Goal: Task Accomplishment & Management: Use online tool/utility

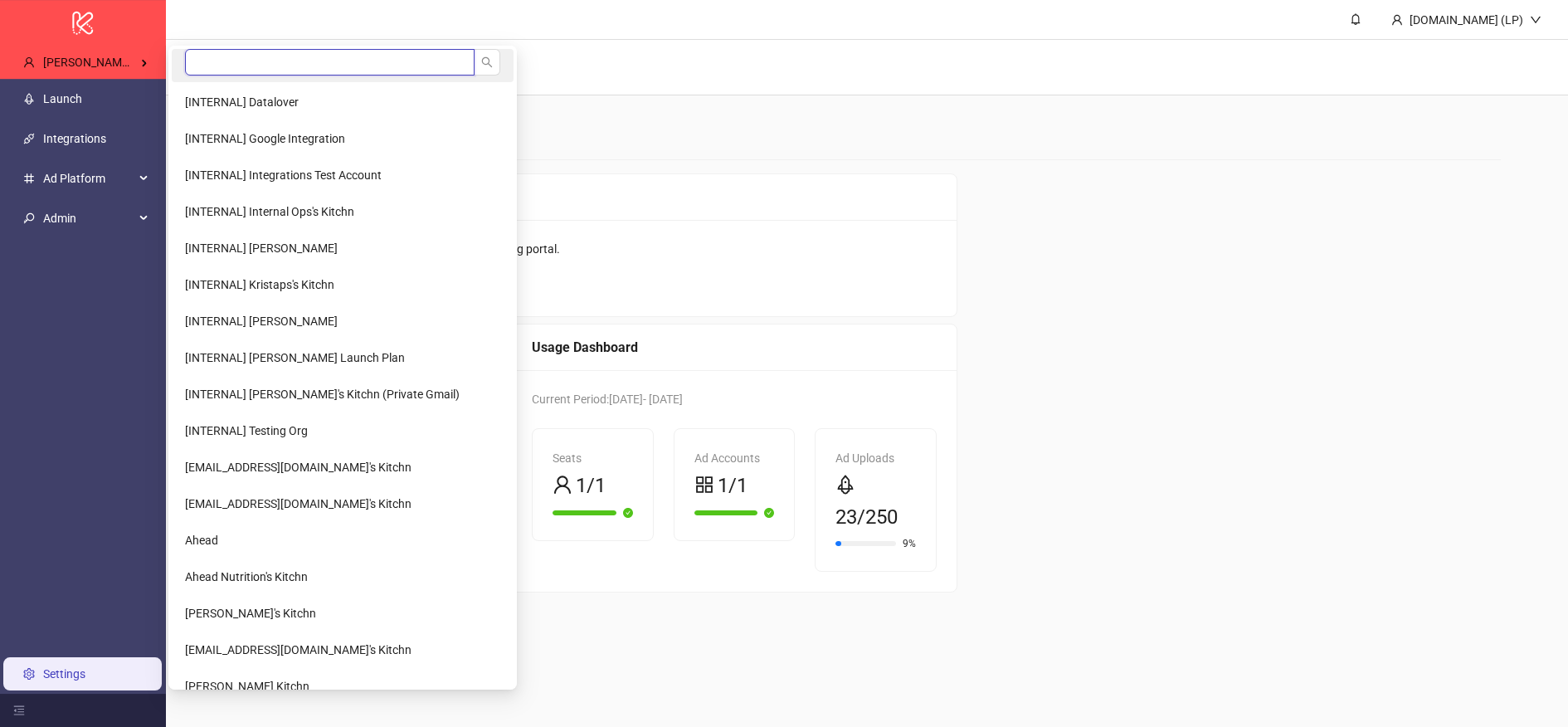
click at [244, 59] on input "search" at bounding box center [330, 61] width 290 height 26
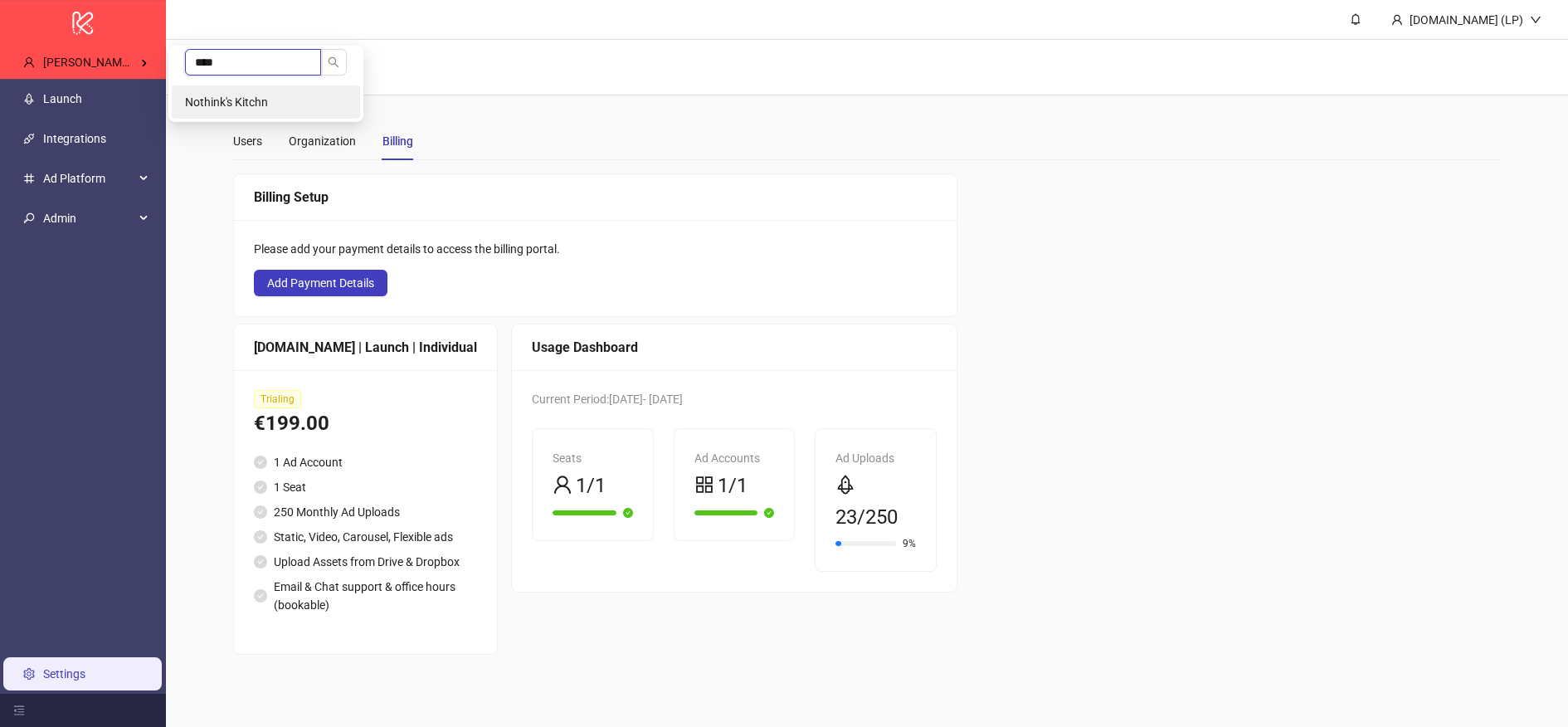
type input "****"
click at [237, 90] on li "Nothink's Kitchn" at bounding box center [266, 102] width 189 height 33
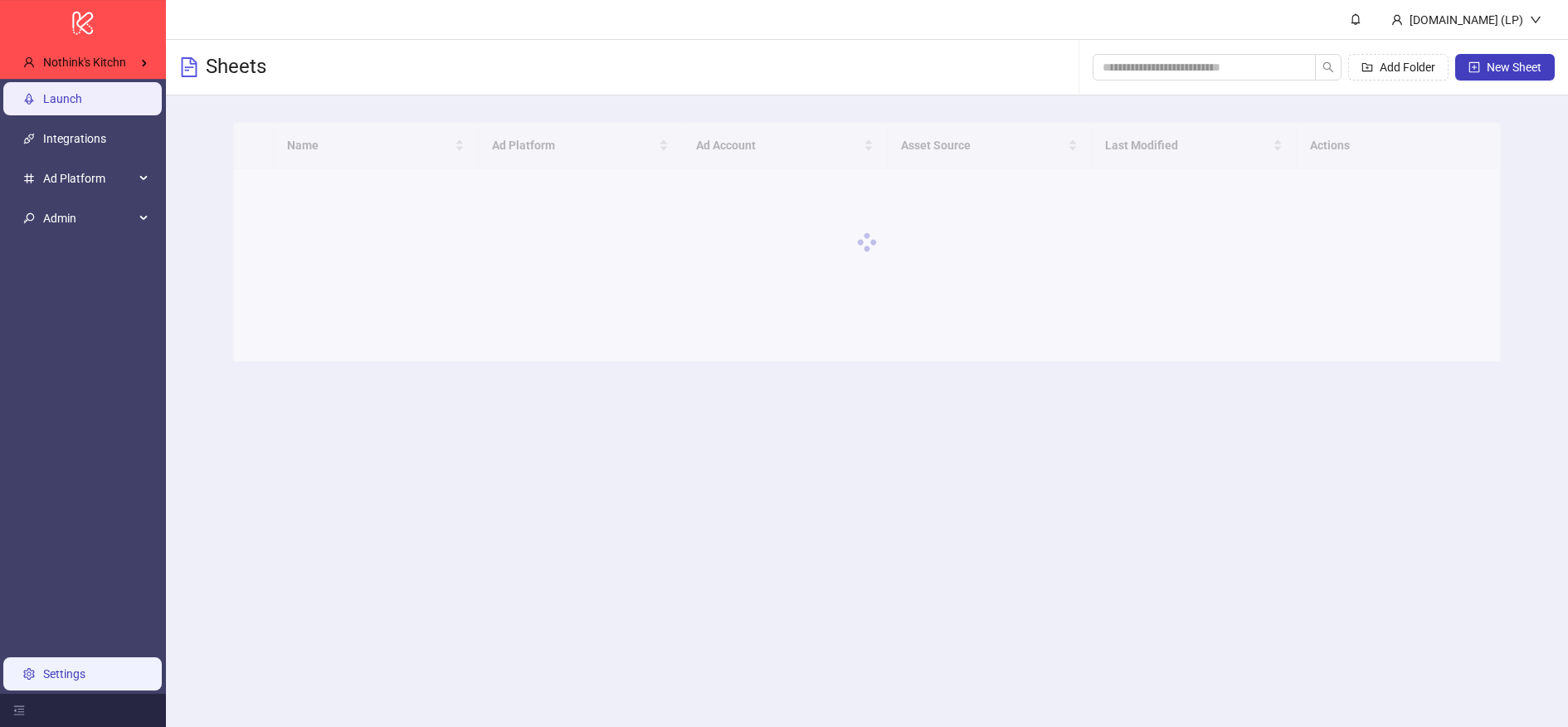
click at [86, 679] on link "Settings" at bounding box center [64, 674] width 43 height 14
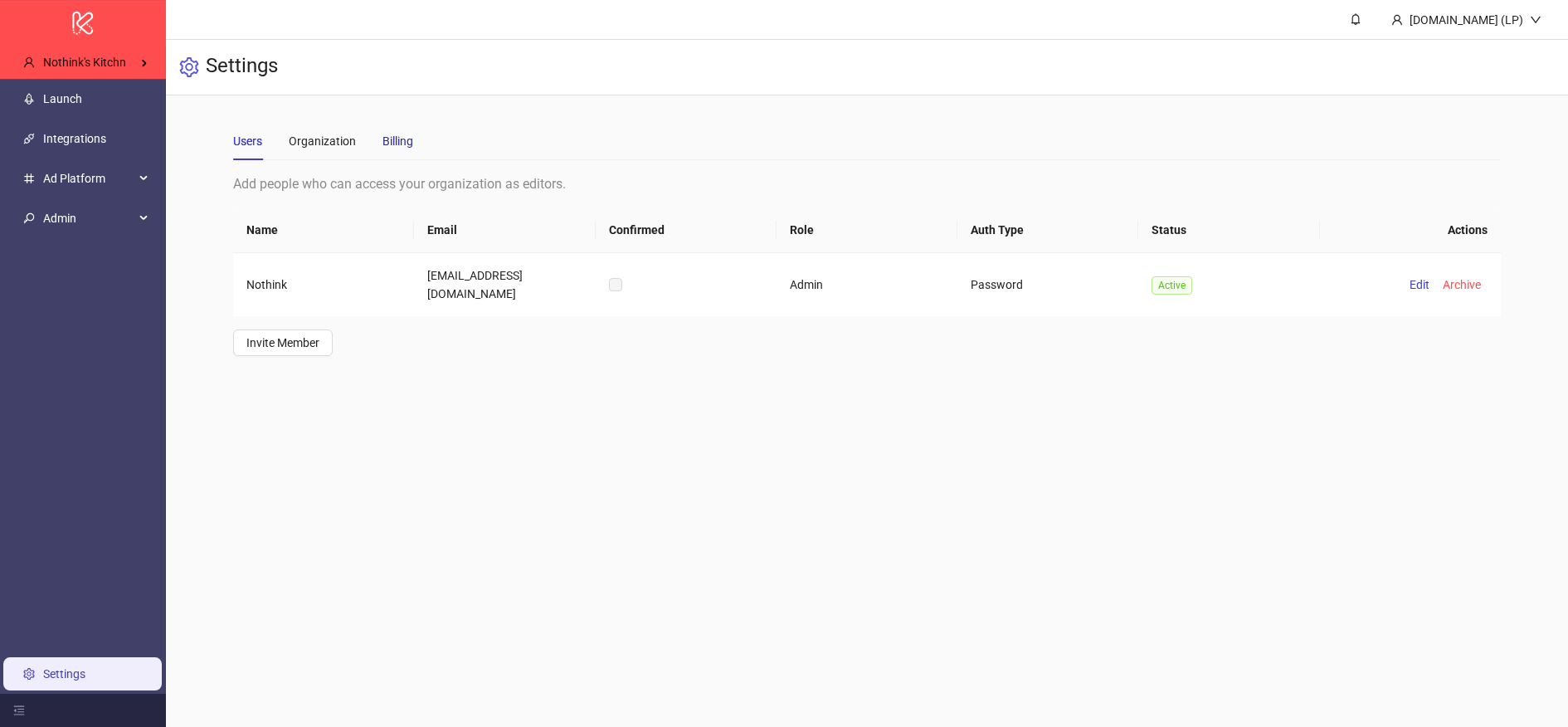
click at [401, 133] on div "Billing" at bounding box center [398, 141] width 31 height 18
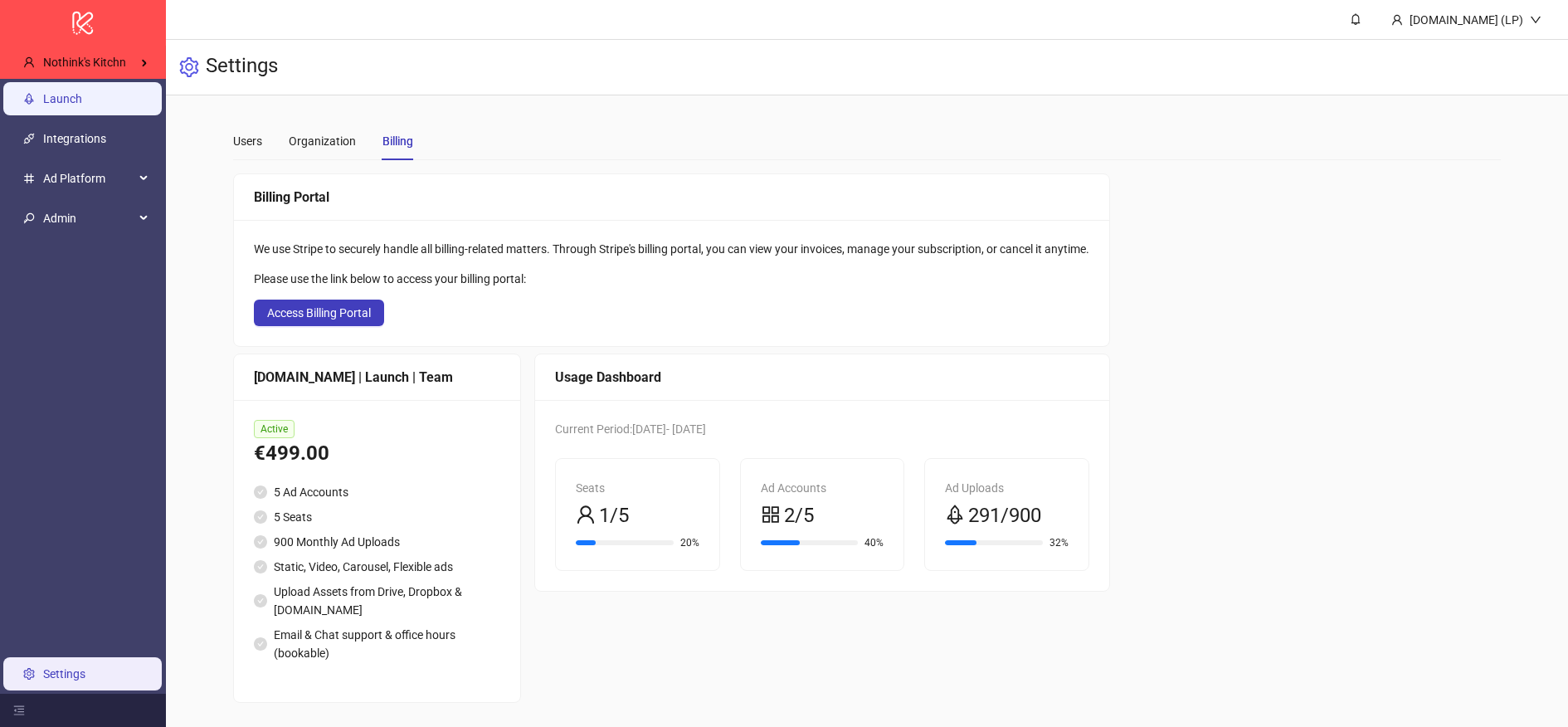
click at [82, 99] on link "Launch" at bounding box center [62, 99] width 39 height 14
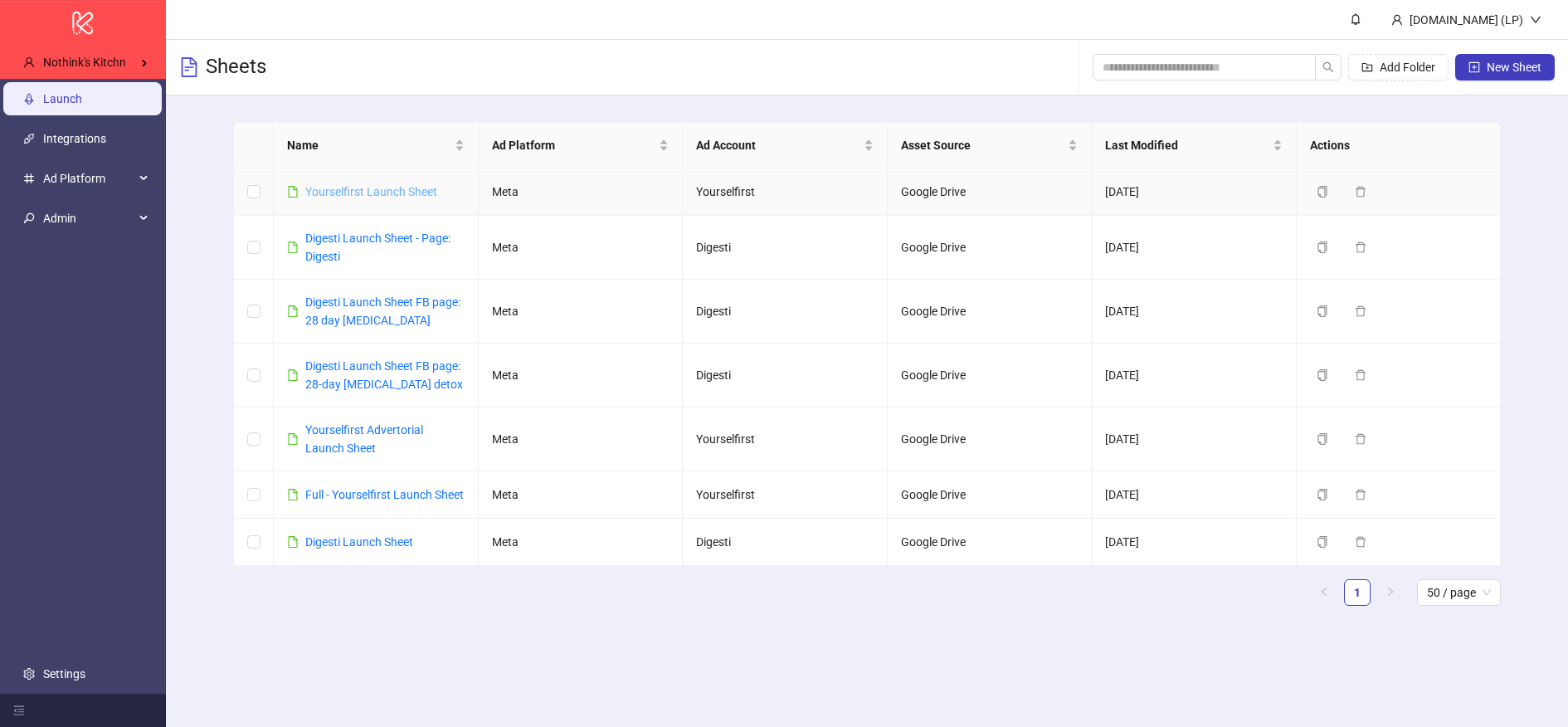
click at [336, 193] on link "Yourselfirst Launch Sheet" at bounding box center [371, 191] width 132 height 14
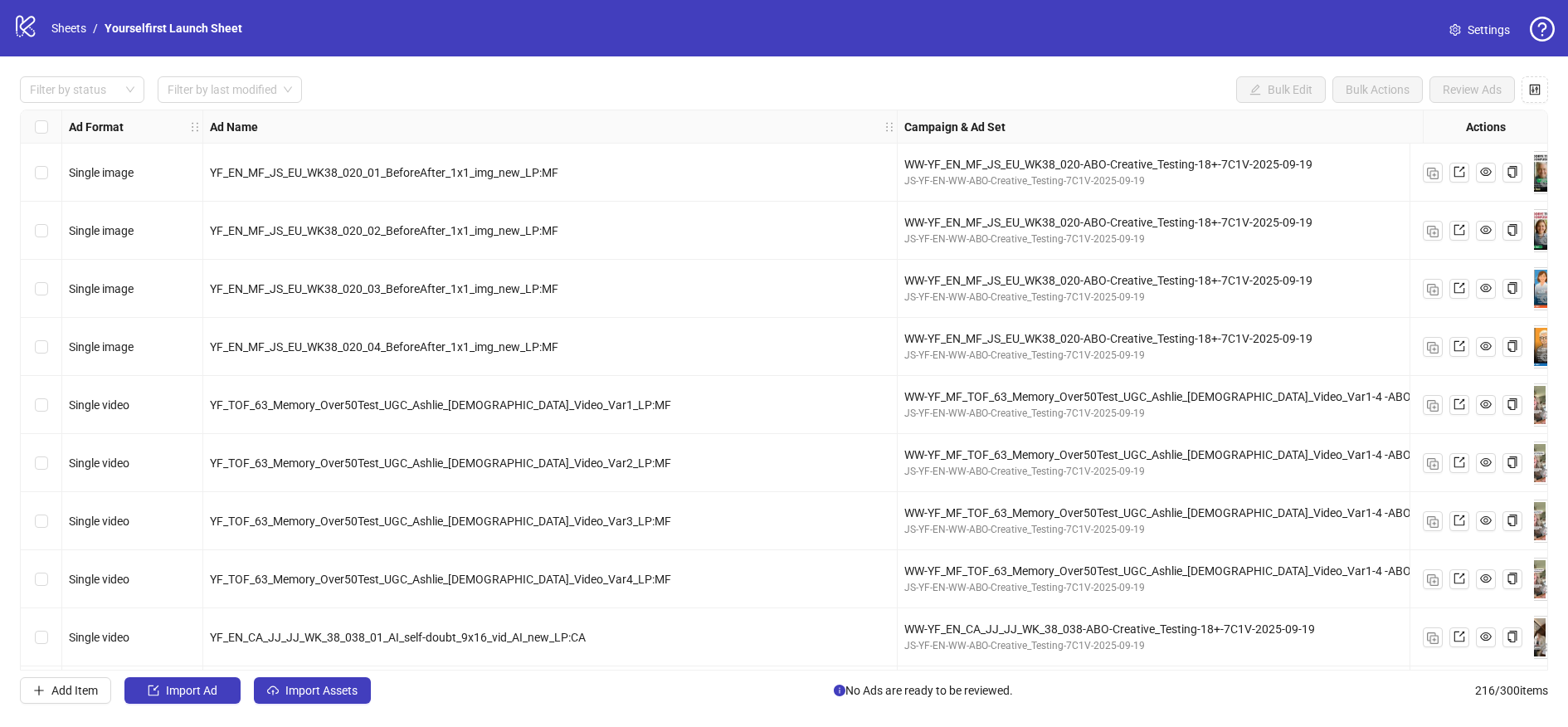
click at [1328, 164] on div "WW-YF_EN_MF_JS_EU_WK38_020-ABO-Creative_Testing-18+-7C1V-2025-09-19" at bounding box center [1200, 164] width 591 height 18
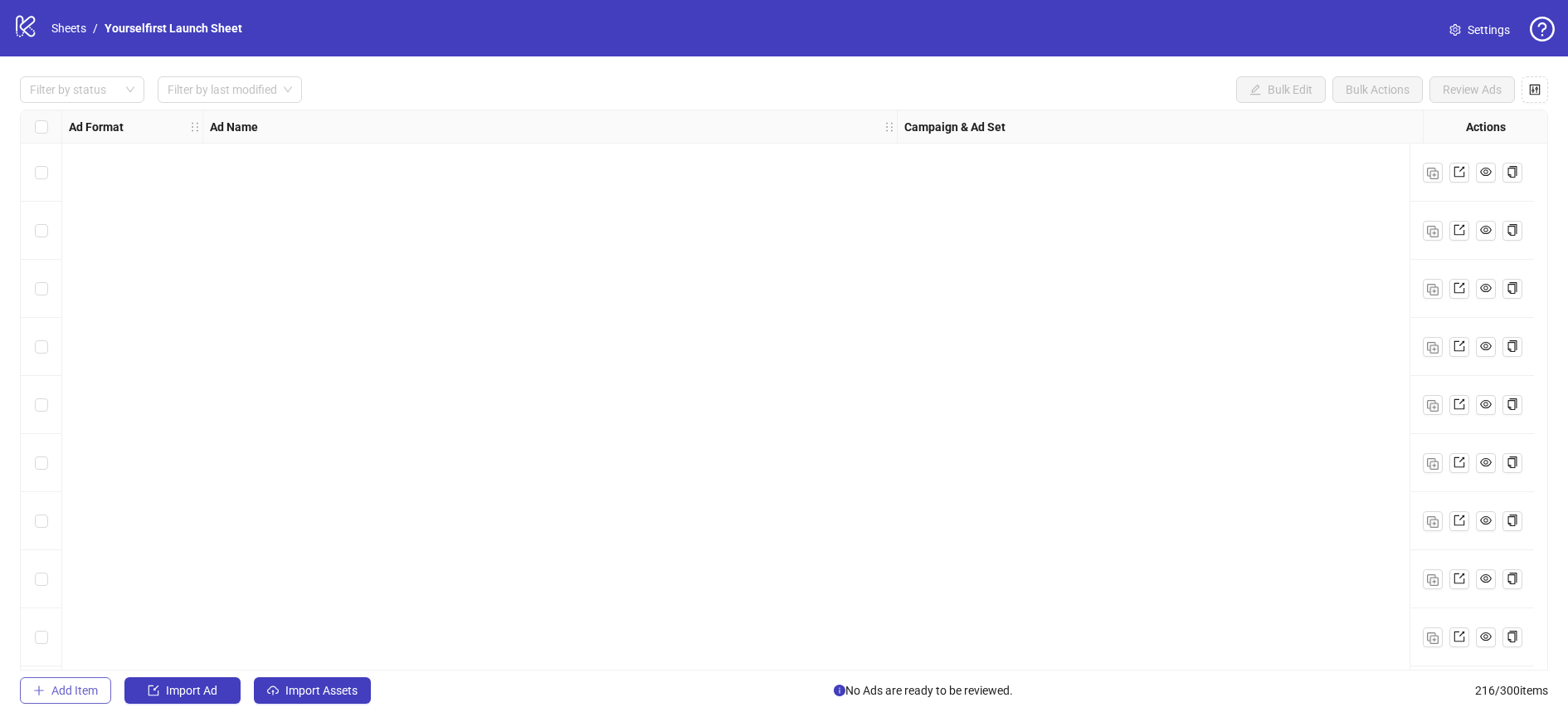
scroll to position [2339, 0]
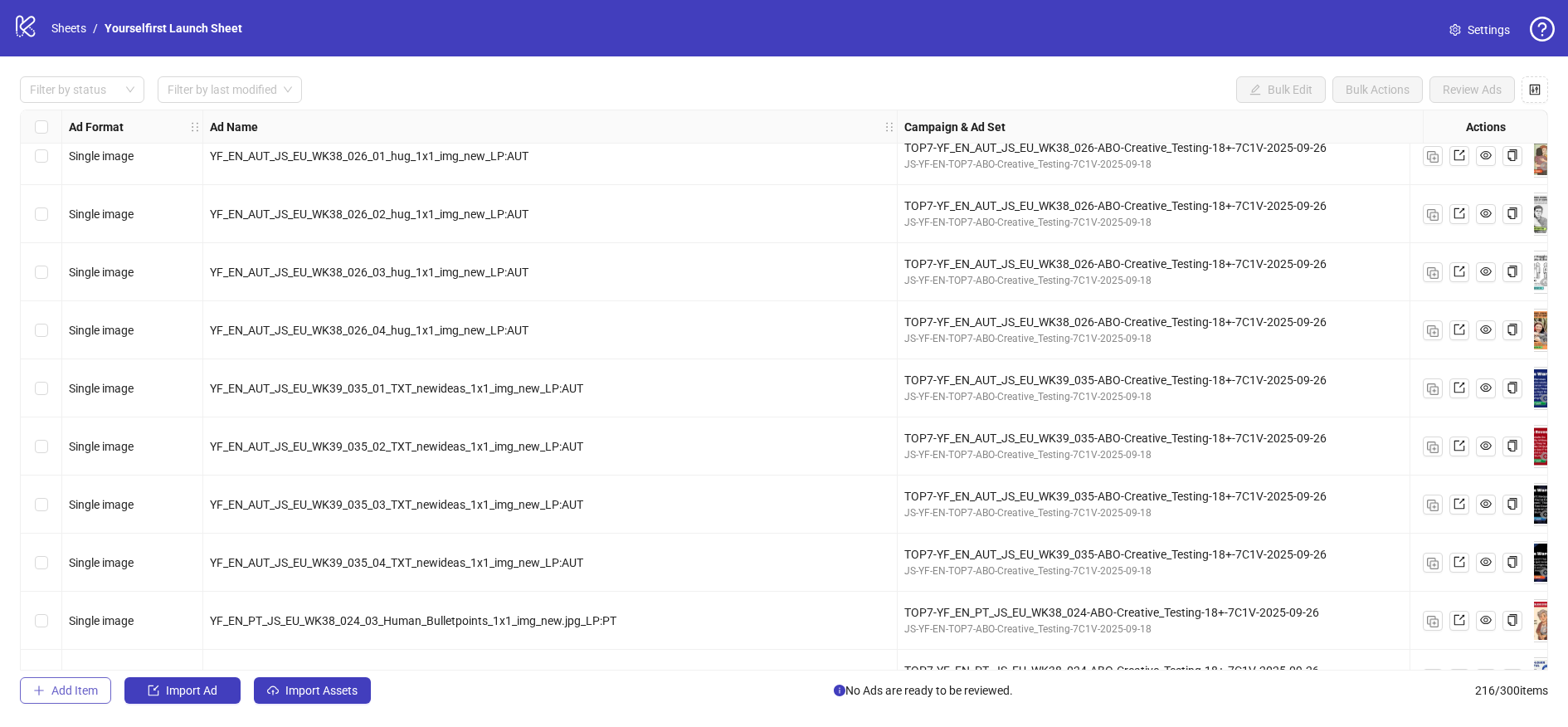
click at [64, 695] on span "Add Item" at bounding box center [75, 690] width 47 height 14
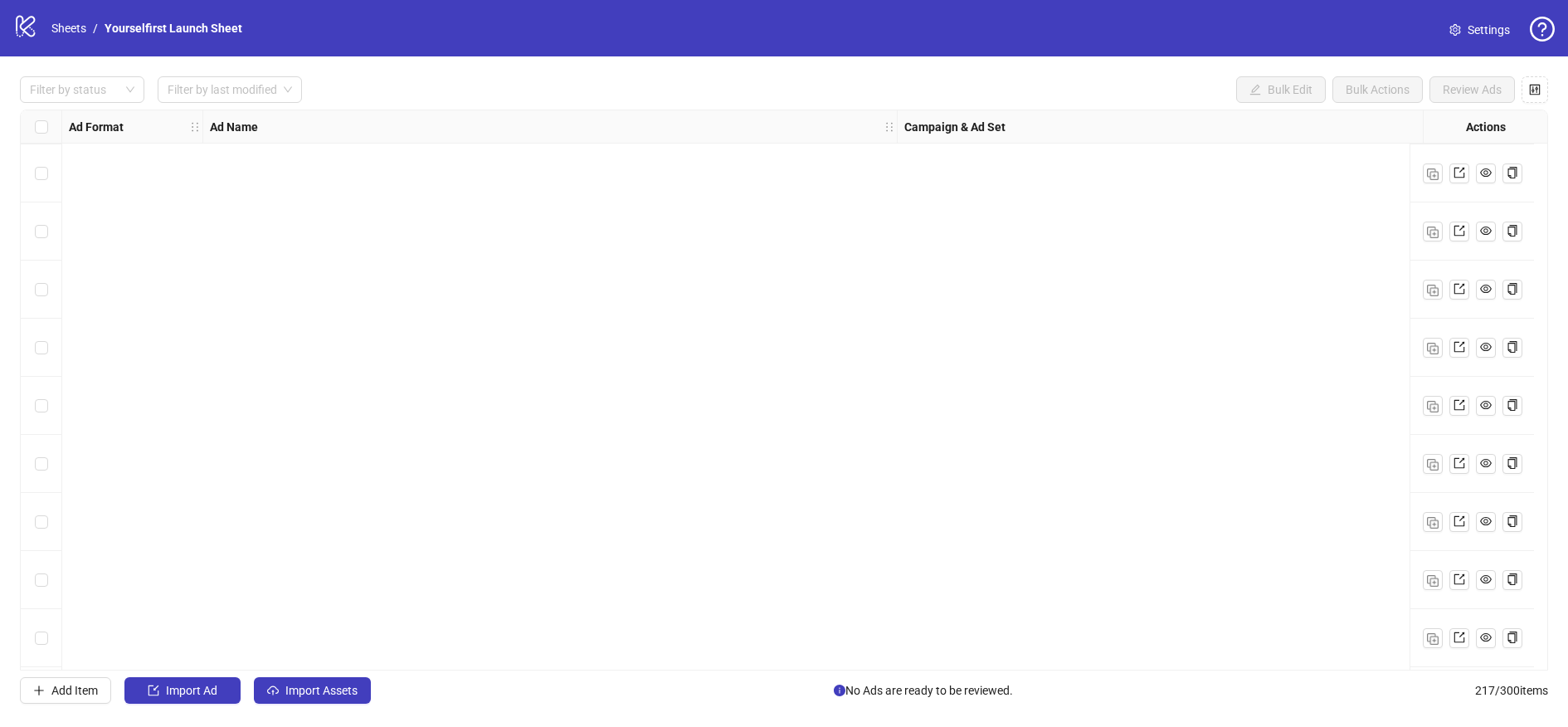
scroll to position [7929, 0]
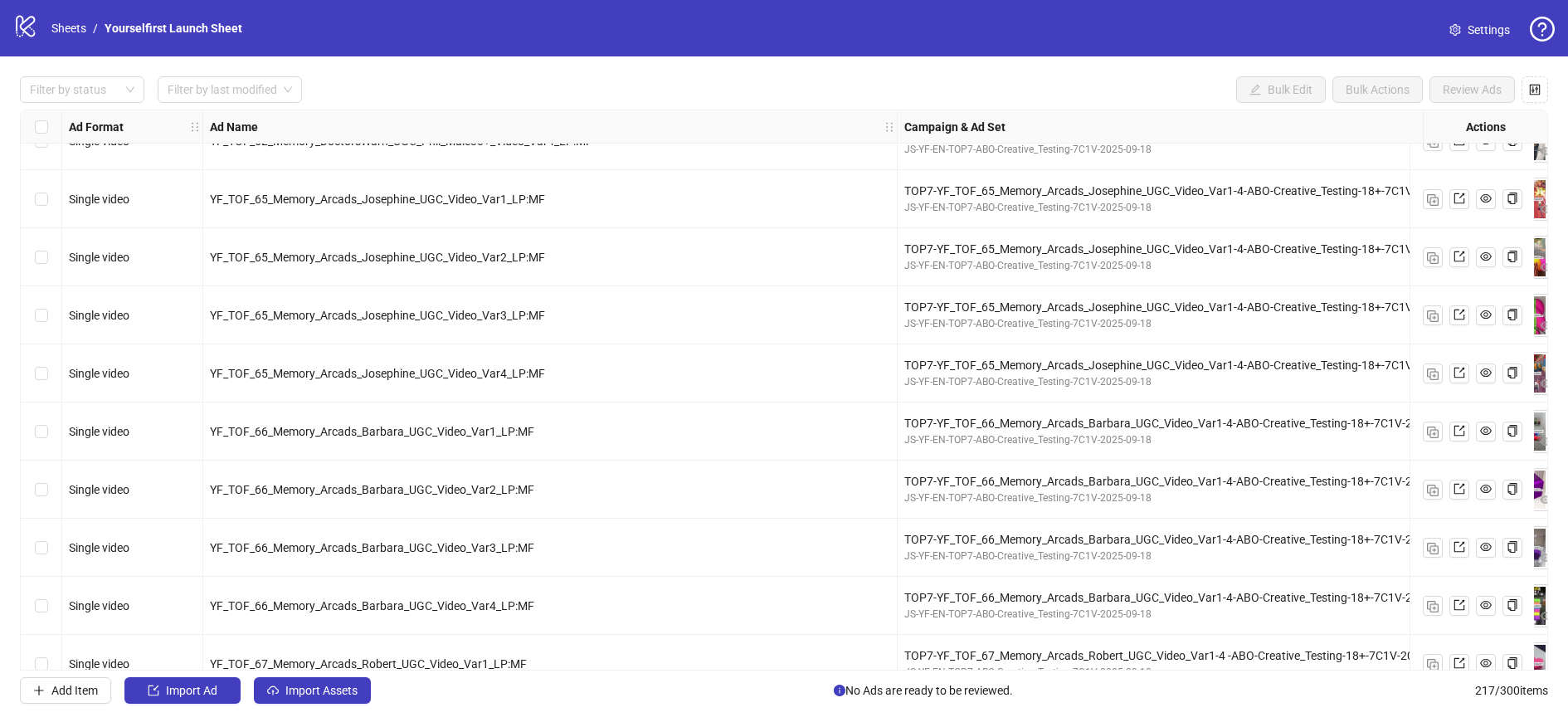
drag, startPoint x: 1550, startPoint y: 467, endPoint x: 1547, endPoint y: 481, distance: 14.3
click at [1547, 481] on div "Filter by status Filter by last modified Bulk Edit Bulk Actions Review Ads Ad F…" at bounding box center [784, 390] width 1568 height 667
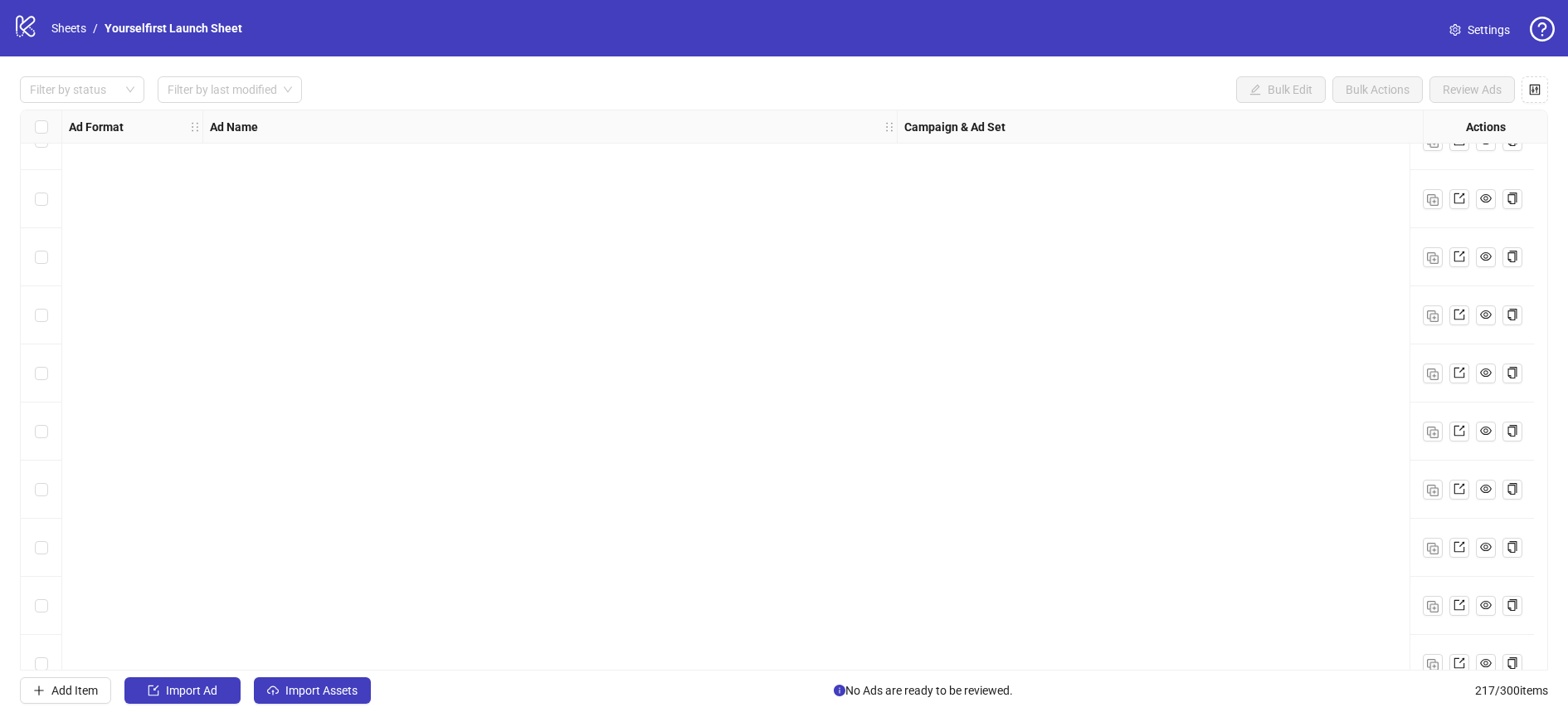
scroll to position [12082, 0]
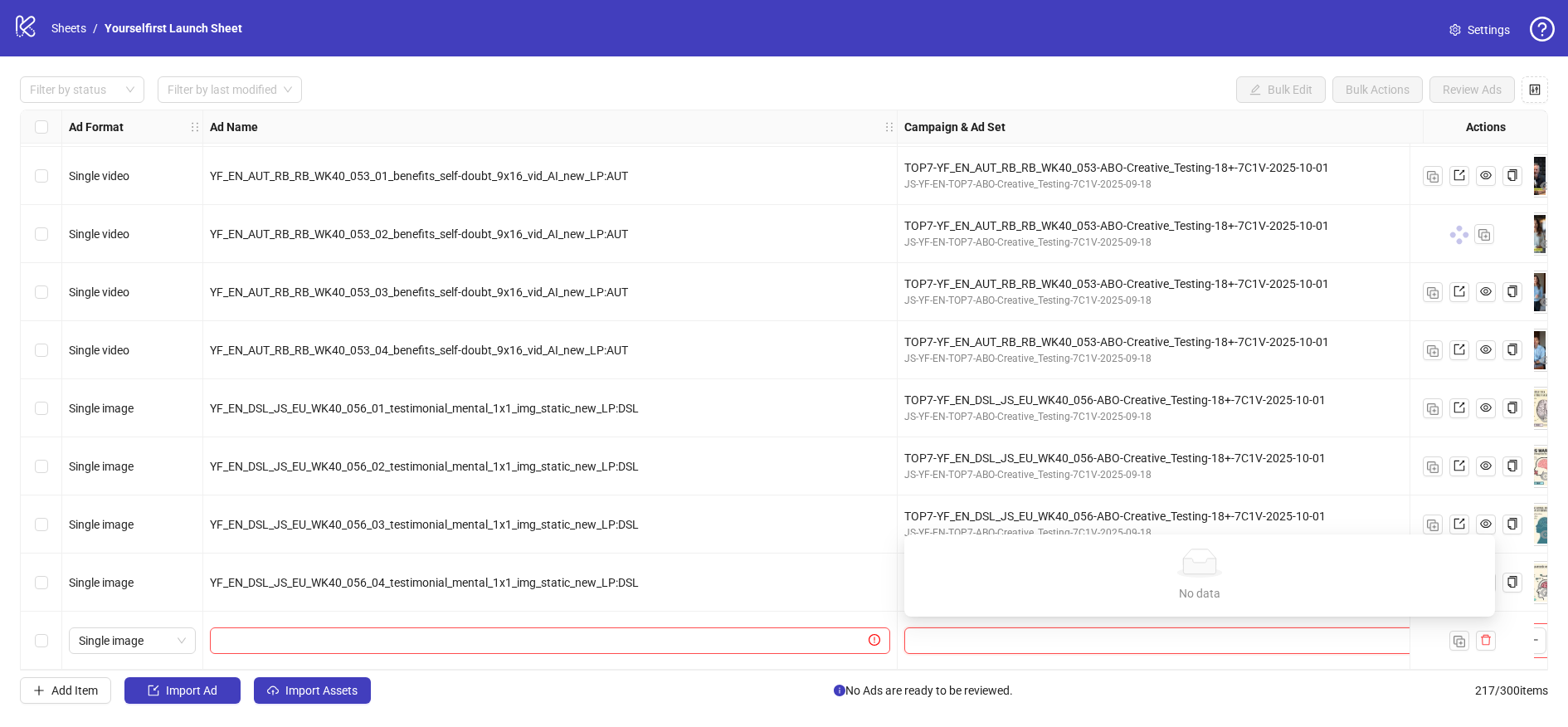
click at [1096, 641] on input "search" at bounding box center [1193, 640] width 556 height 25
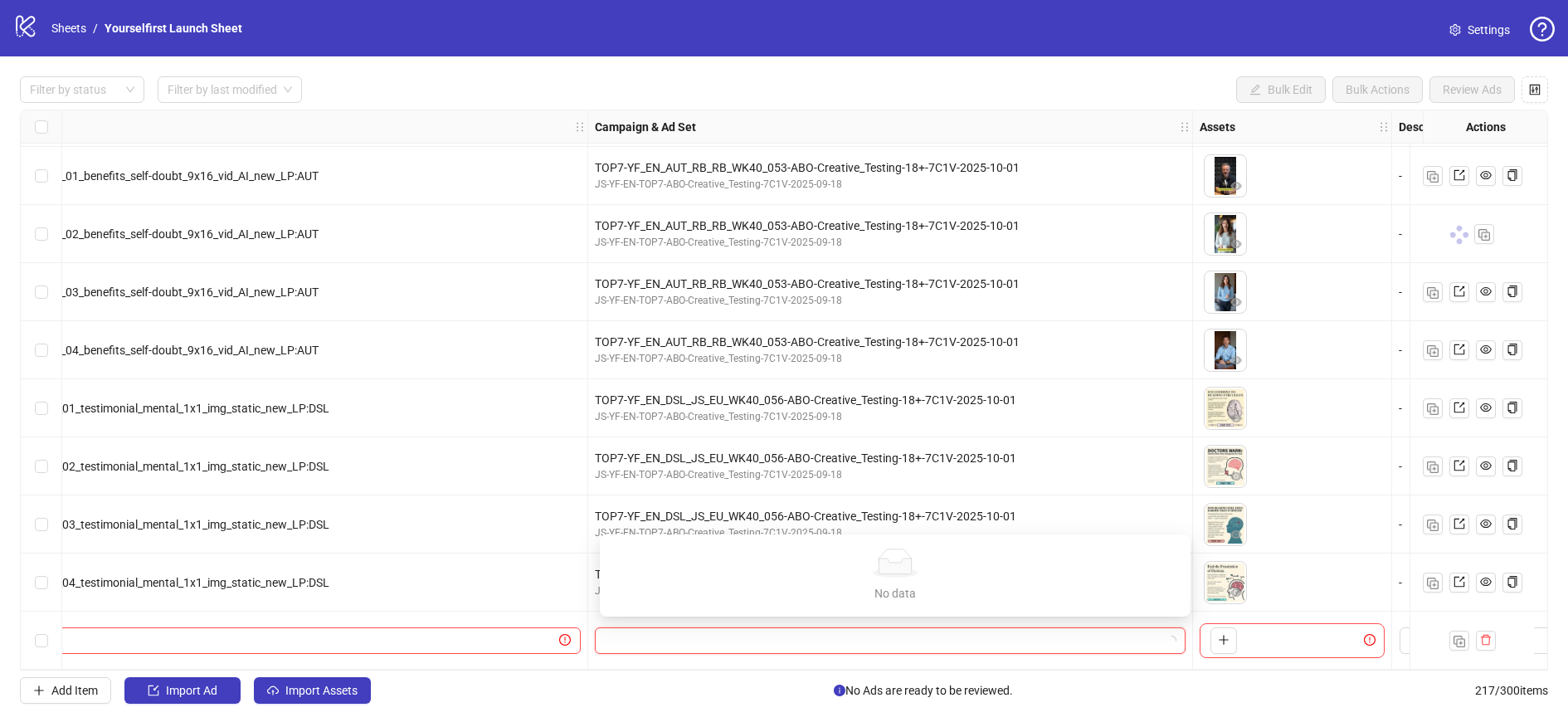
scroll to position [12082, 304]
